Goal: Task Accomplishment & Management: Use online tool/utility

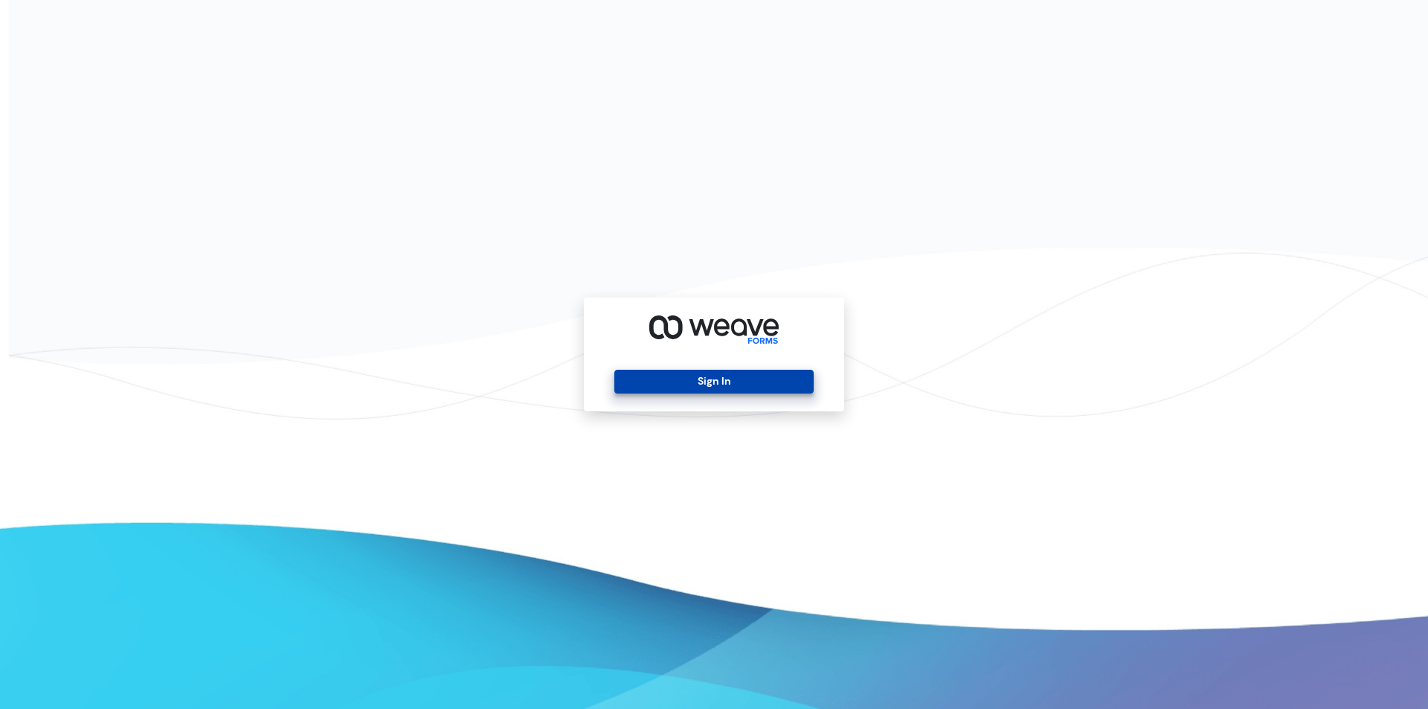
click at [710, 381] on button "Sign In" at bounding box center [713, 382] width 199 height 24
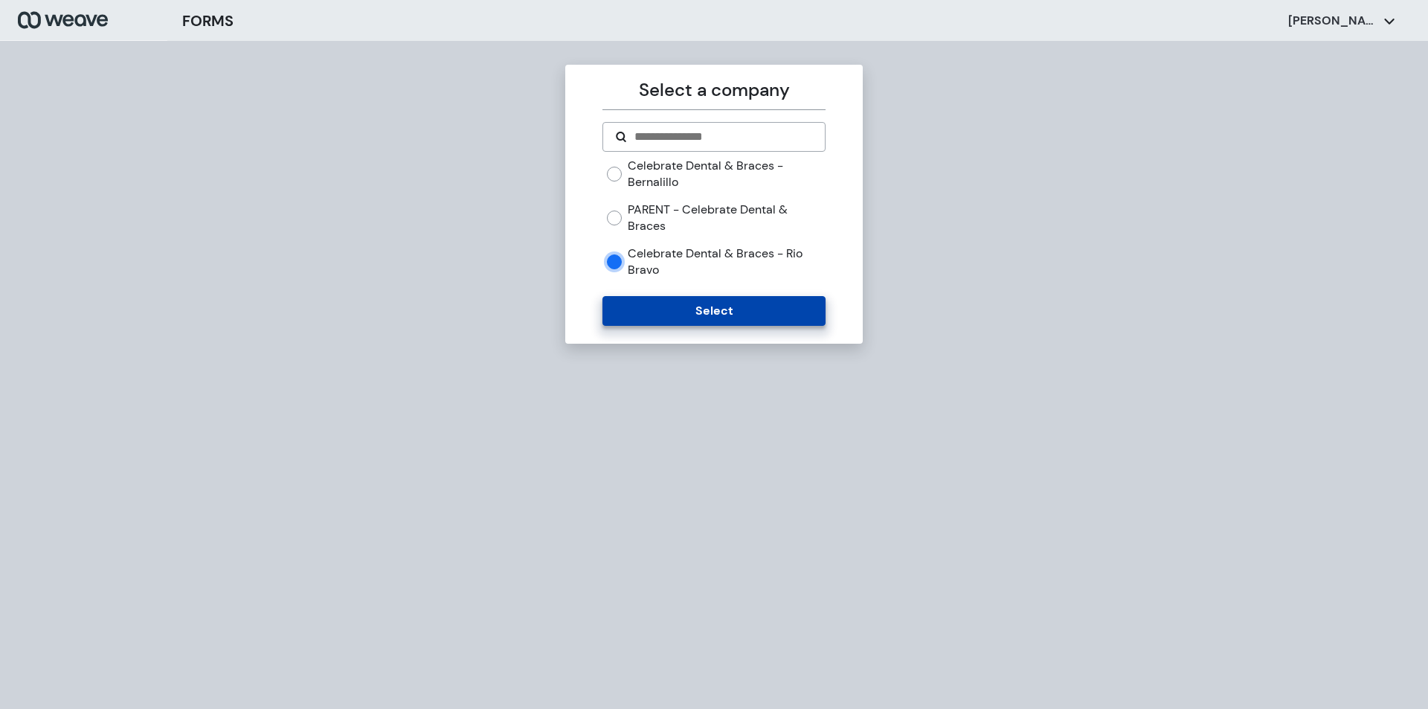
click at [648, 301] on button "Select" at bounding box center [713, 311] width 222 height 30
